Goal: Task Accomplishment & Management: Manage account settings

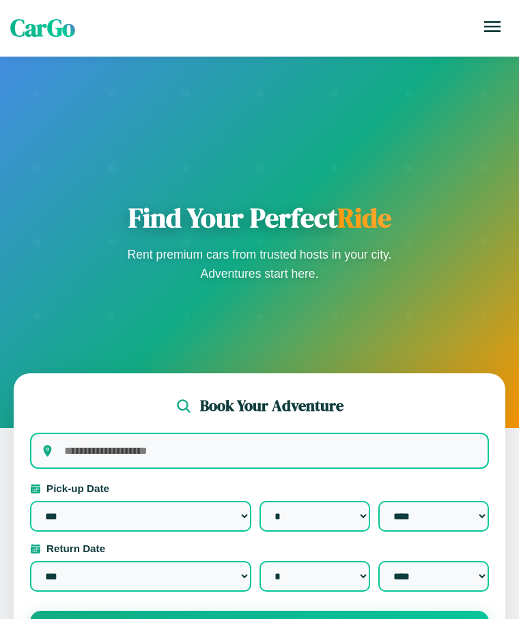
select select "*"
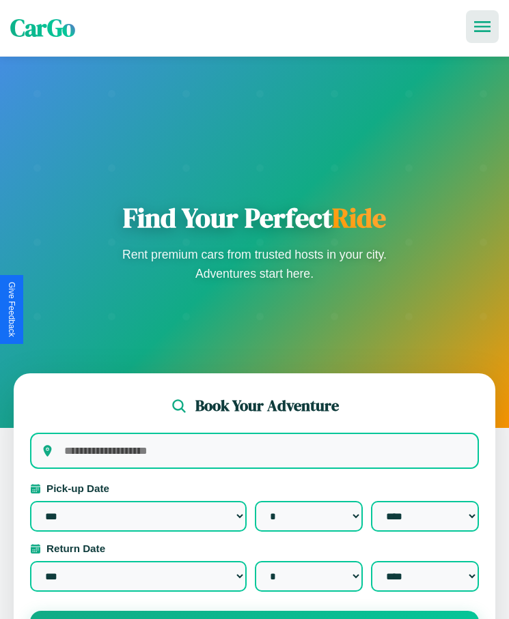
click at [482, 27] on icon at bounding box center [482, 26] width 16 height 11
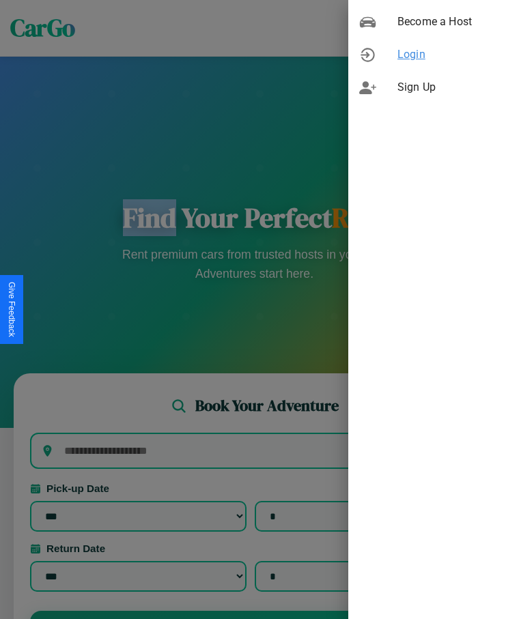
click at [433, 55] on span "Login" at bounding box center [452, 54] width 111 height 16
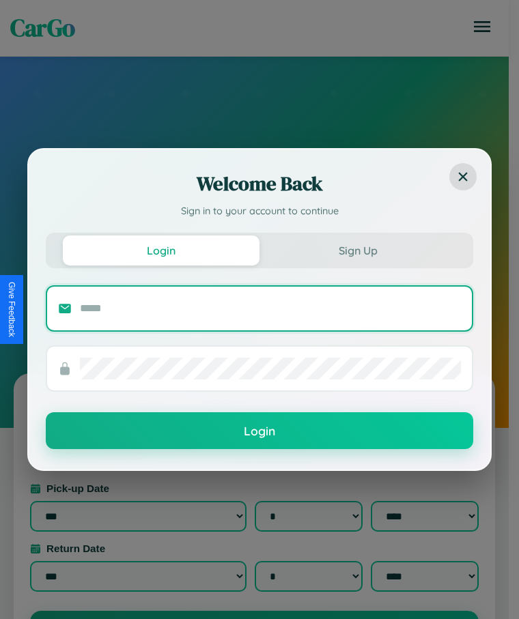
click at [270, 308] on input "text" at bounding box center [270, 309] width 381 height 22
type input "**********"
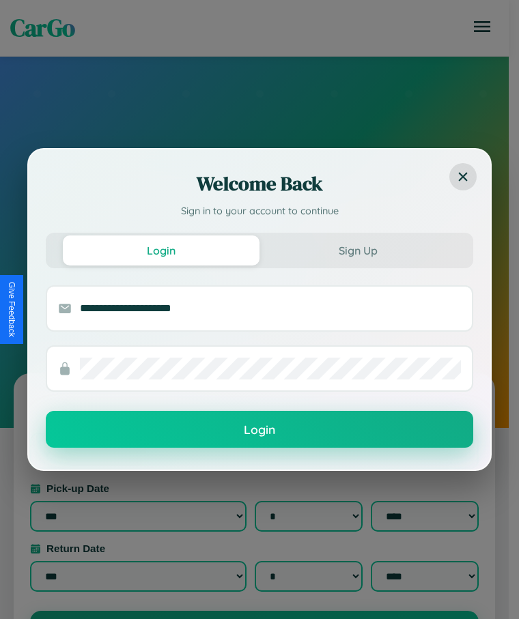
click at [259, 430] on button "Login" at bounding box center [259, 429] width 427 height 37
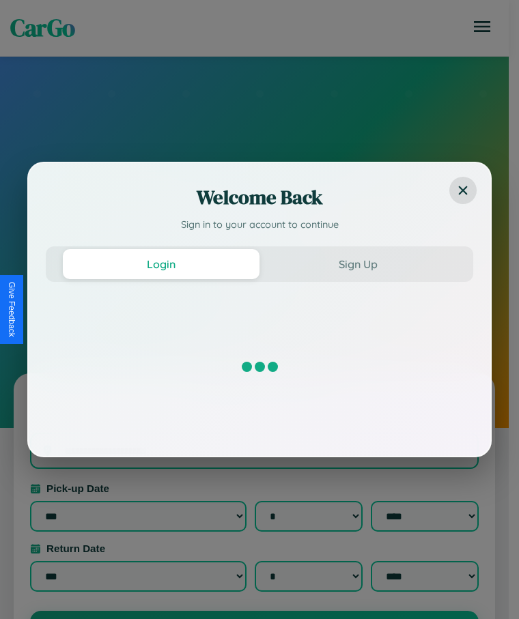
select select "*"
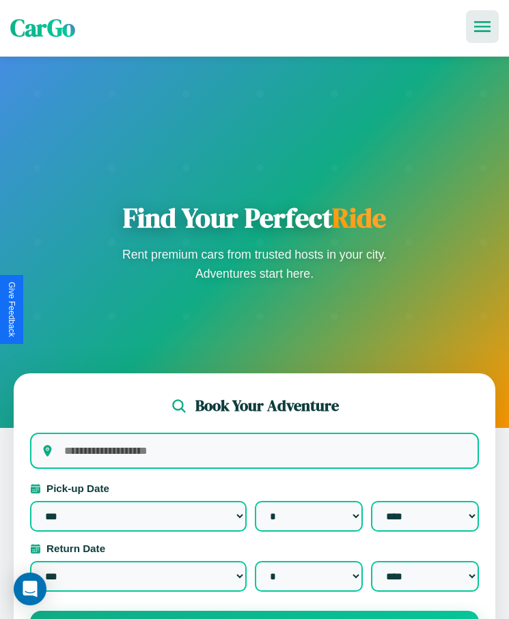
click at [482, 27] on icon at bounding box center [482, 26] width 16 height 11
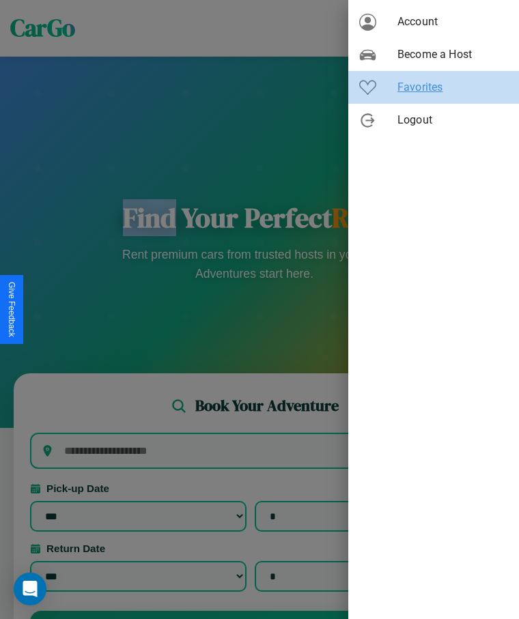
click at [433, 87] on span "Favorites" at bounding box center [452, 87] width 111 height 16
